Goal: Task Accomplishment & Management: Use online tool/utility

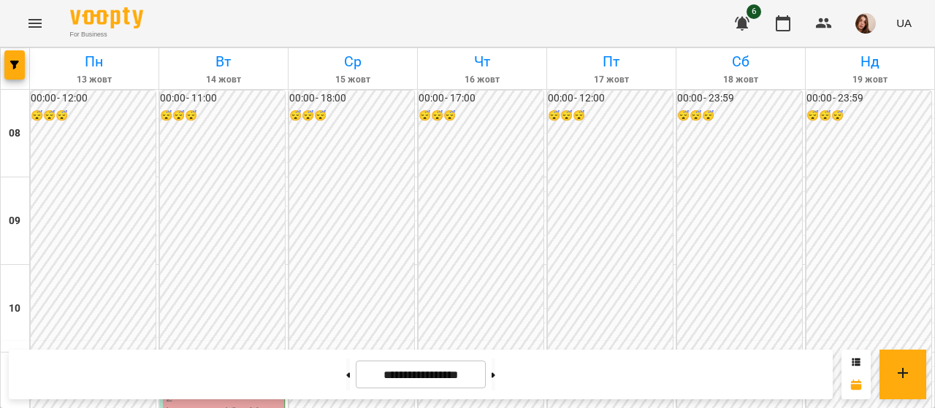
scroll to position [824, 0]
click at [859, 33] on span "button" at bounding box center [865, 23] width 20 height 20
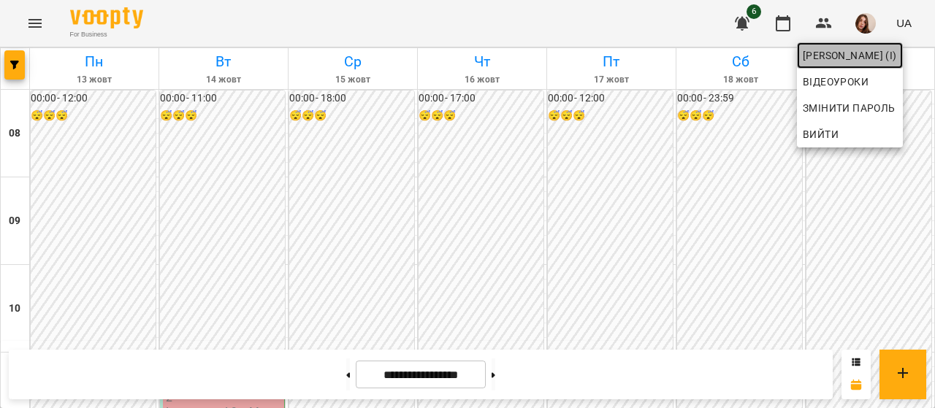
click at [860, 50] on span "[PERSON_NAME] (і)" at bounding box center [850, 56] width 94 height 18
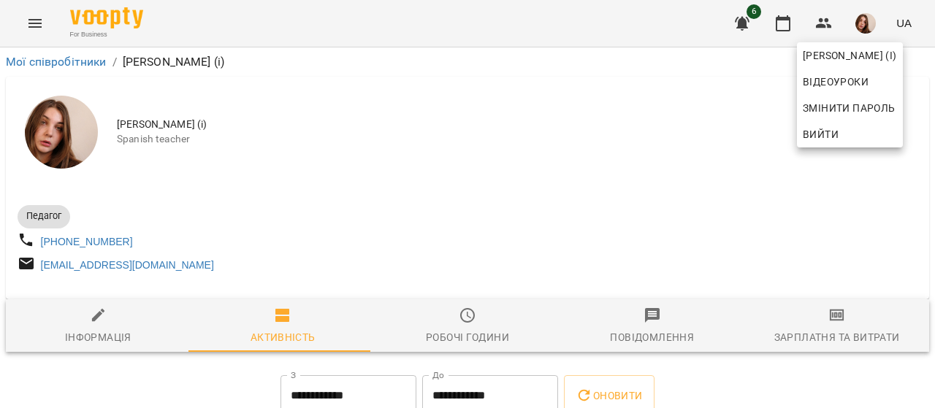
click at [819, 332] on div at bounding box center [467, 204] width 935 height 408
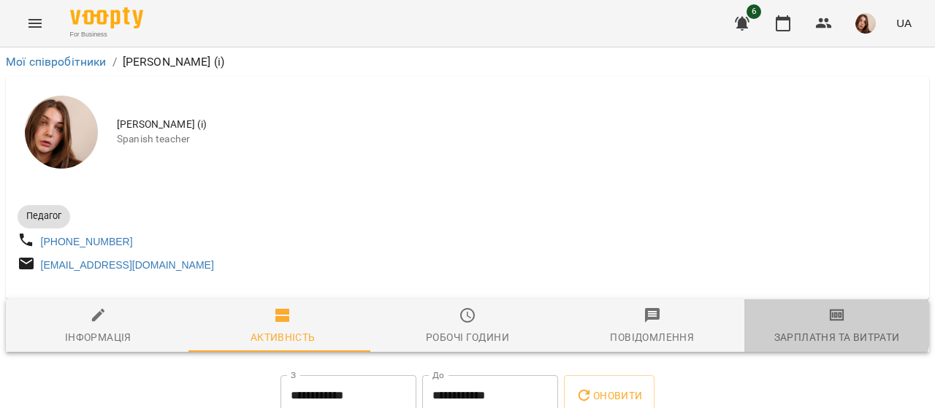
click at [819, 332] on span "Зарплатня та Витрати" at bounding box center [836, 326] width 167 height 39
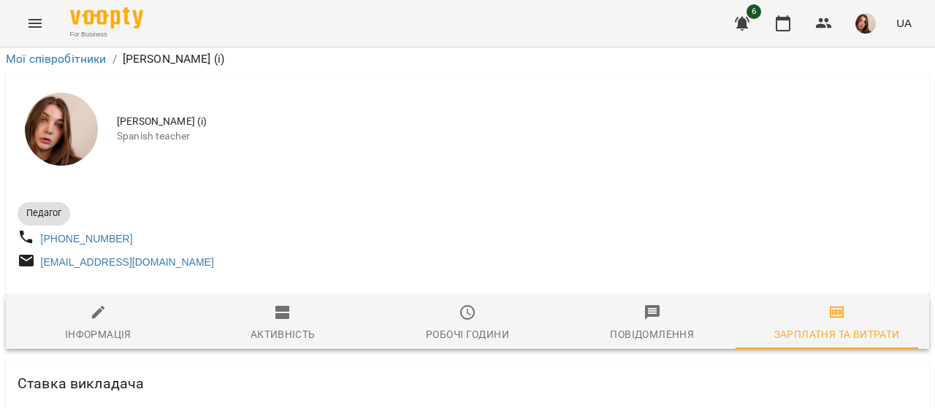
scroll to position [3902, 0]
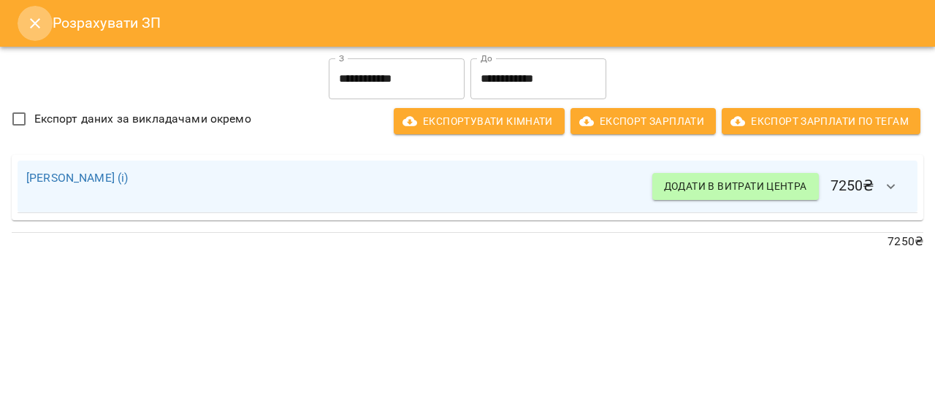
click at [31, 20] on icon "Close" at bounding box center [35, 23] width 10 height 10
